Goal: Navigation & Orientation: Find specific page/section

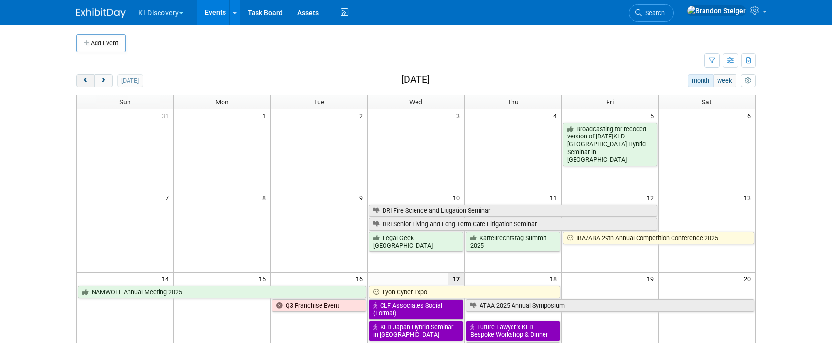
click at [90, 80] on button "prev" at bounding box center [85, 80] width 18 height 13
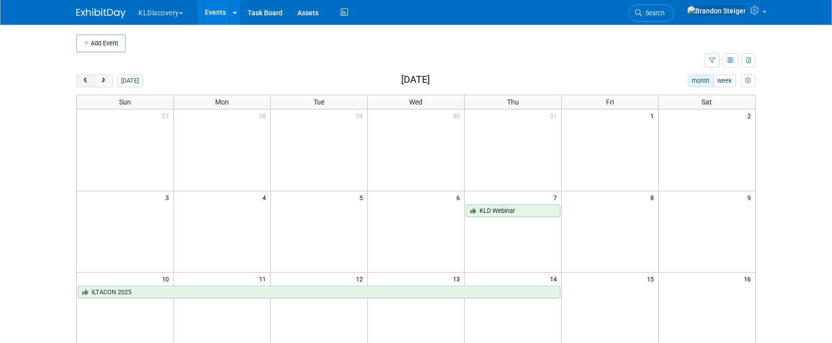
click at [90, 80] on button "prev" at bounding box center [85, 80] width 18 height 13
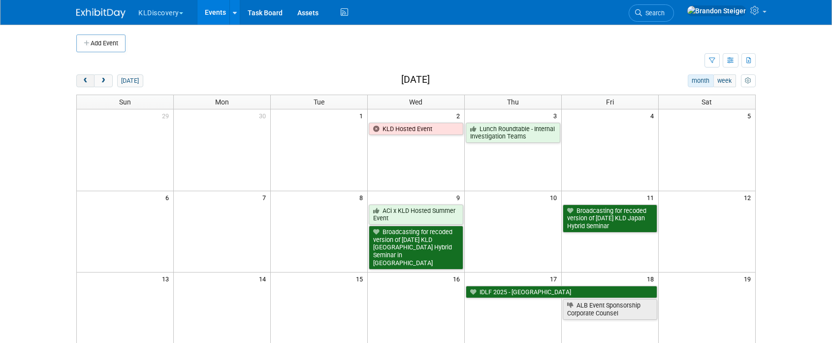
click at [90, 80] on button "prev" at bounding box center [85, 80] width 18 height 13
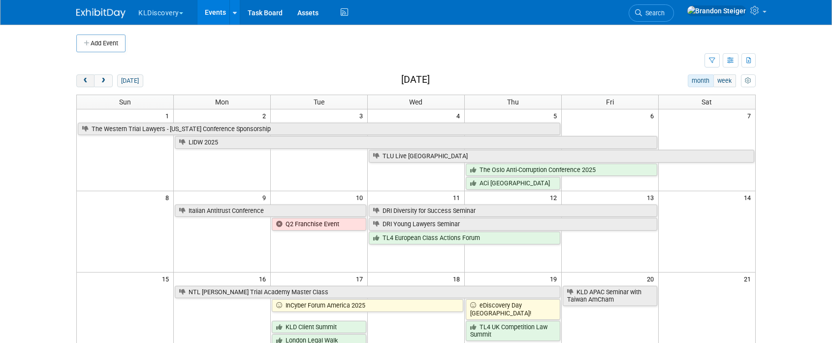
click at [90, 80] on button "prev" at bounding box center [85, 80] width 18 height 13
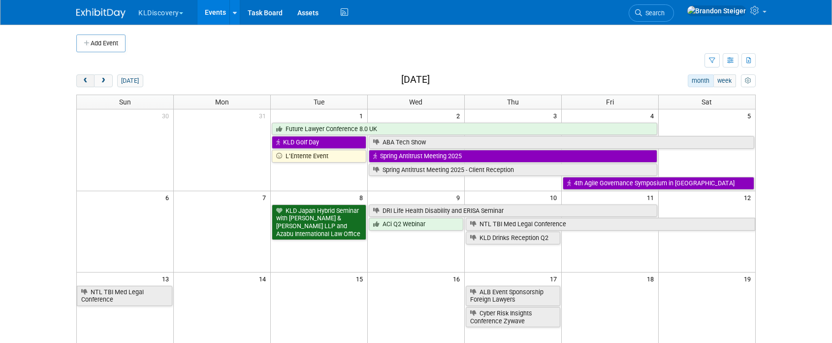
click at [90, 80] on button "prev" at bounding box center [85, 80] width 18 height 13
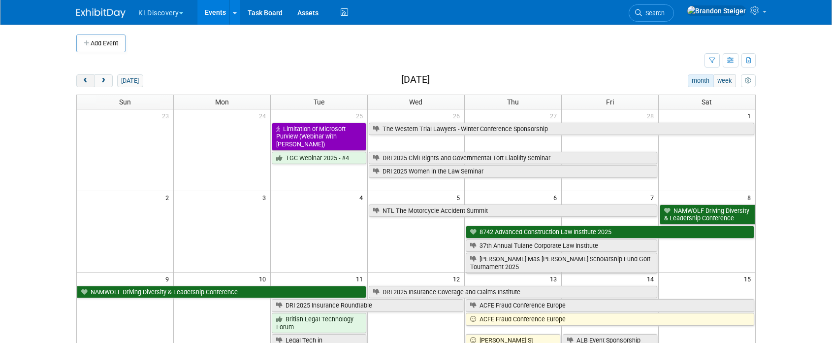
click at [90, 80] on button "prev" at bounding box center [85, 80] width 18 height 13
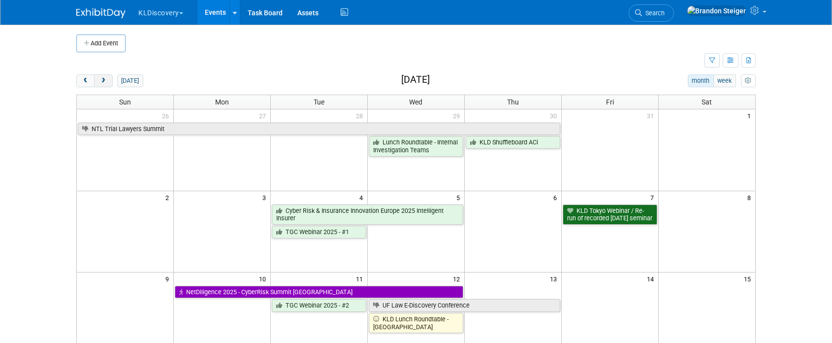
click at [101, 79] on span "next" at bounding box center [102, 81] width 7 height 6
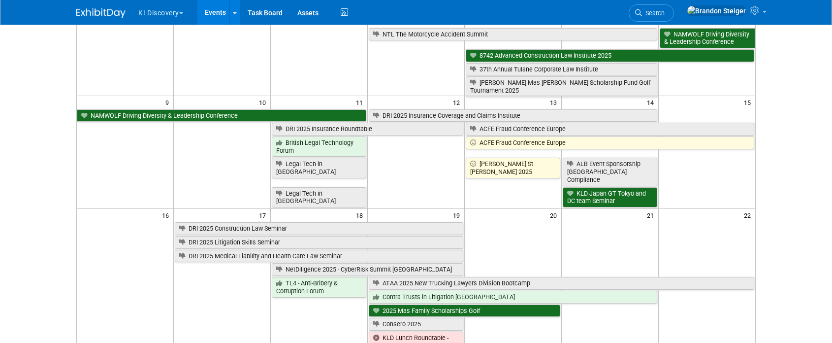
scroll to position [249, 0]
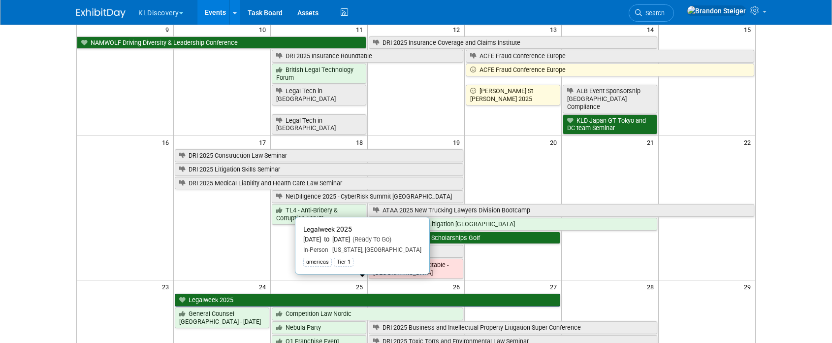
click at [263, 293] on link "Legalweek 2025" at bounding box center [367, 299] width 385 height 13
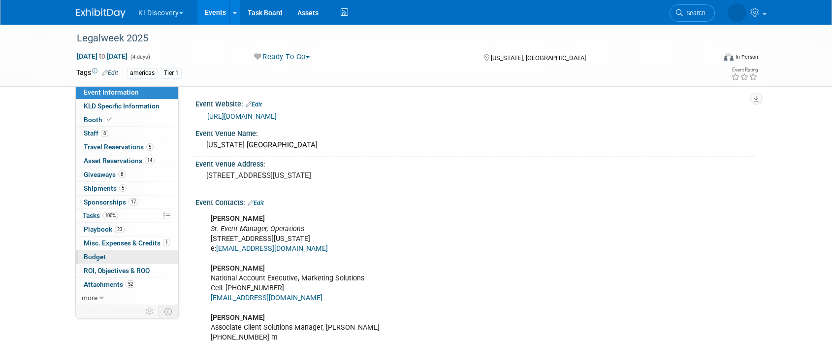
click at [92, 253] on span "Budget" at bounding box center [95, 257] width 22 height 8
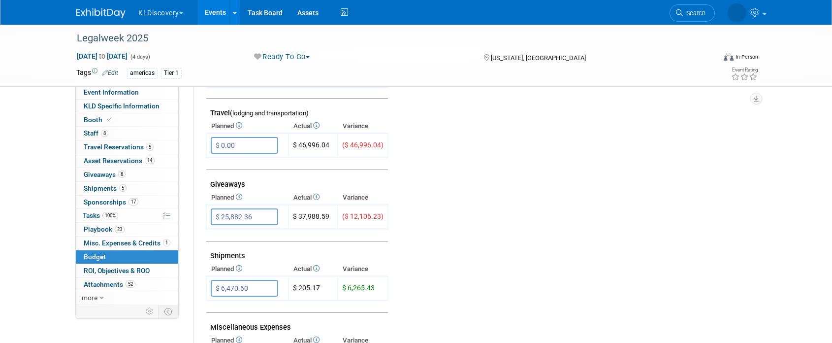
scroll to position [433, 0]
